Goal: Transaction & Acquisition: Purchase product/service

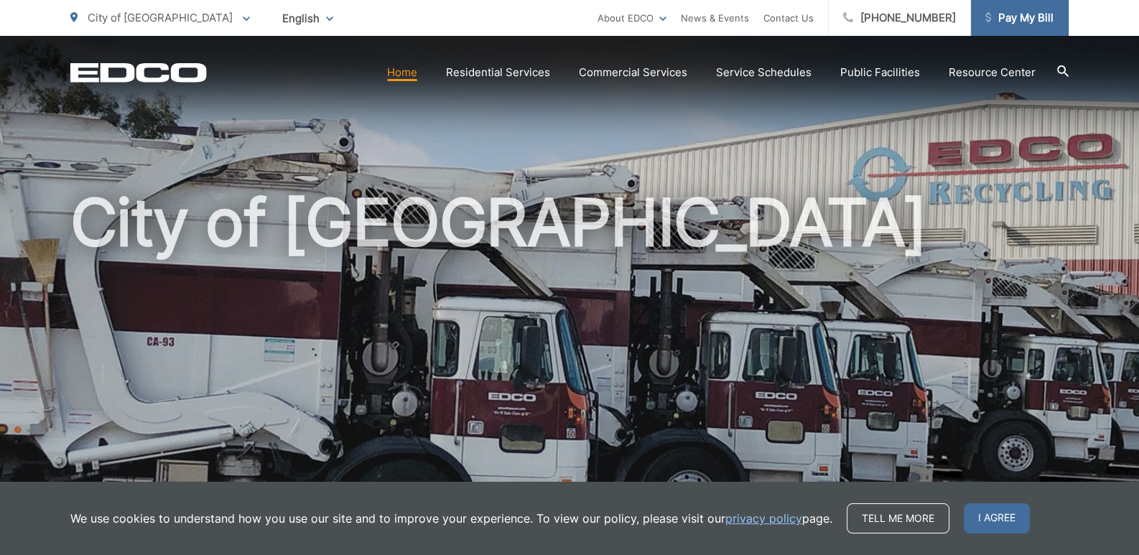
click at [1016, 12] on span "Pay My Bill" at bounding box center [1019, 17] width 68 height 17
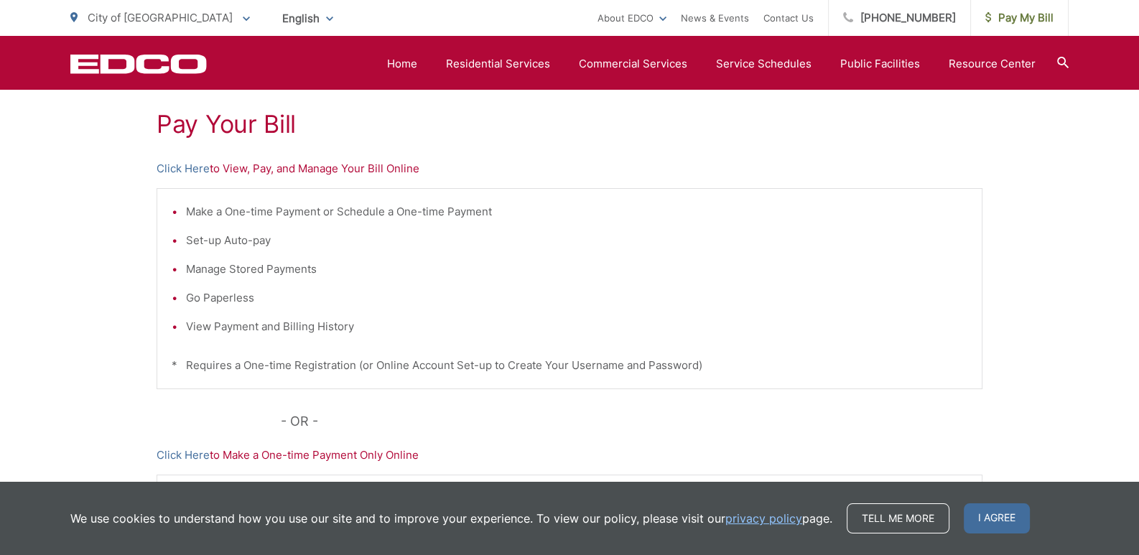
scroll to position [250, 0]
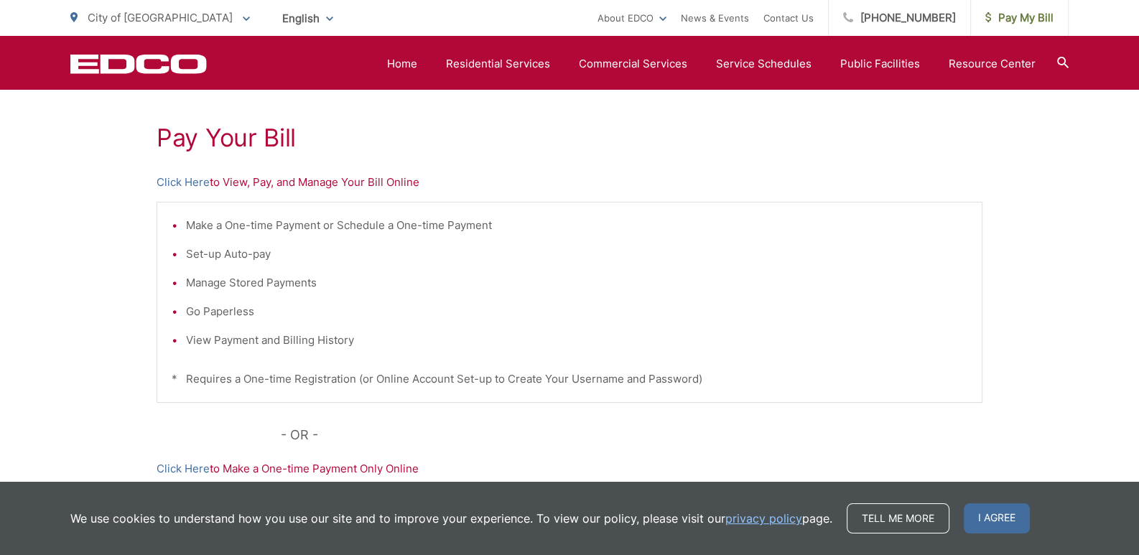
click at [232, 179] on p "Click Here to View, Pay, and Manage Your Bill Online" at bounding box center [570, 182] width 826 height 17
click at [195, 255] on li "Set-up Auto-pay" at bounding box center [576, 254] width 781 height 17
click at [172, 179] on link "Click Here" at bounding box center [183, 182] width 53 height 17
